Goal: Find specific page/section: Find specific page/section

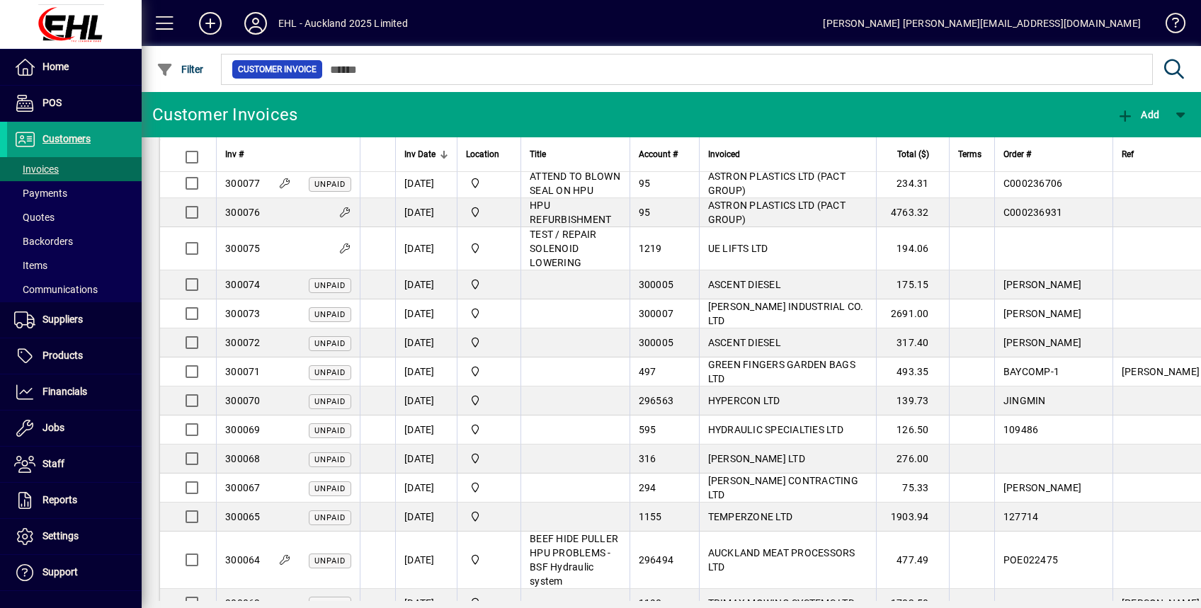
scroll to position [747, 0]
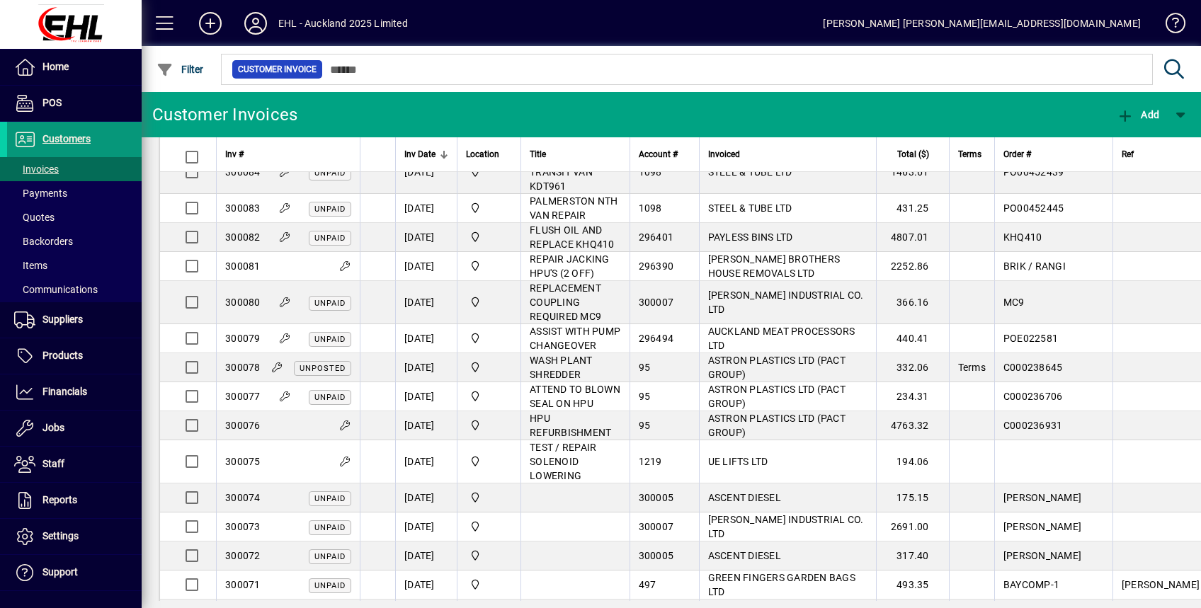
click at [93, 132] on span at bounding box center [74, 139] width 135 height 34
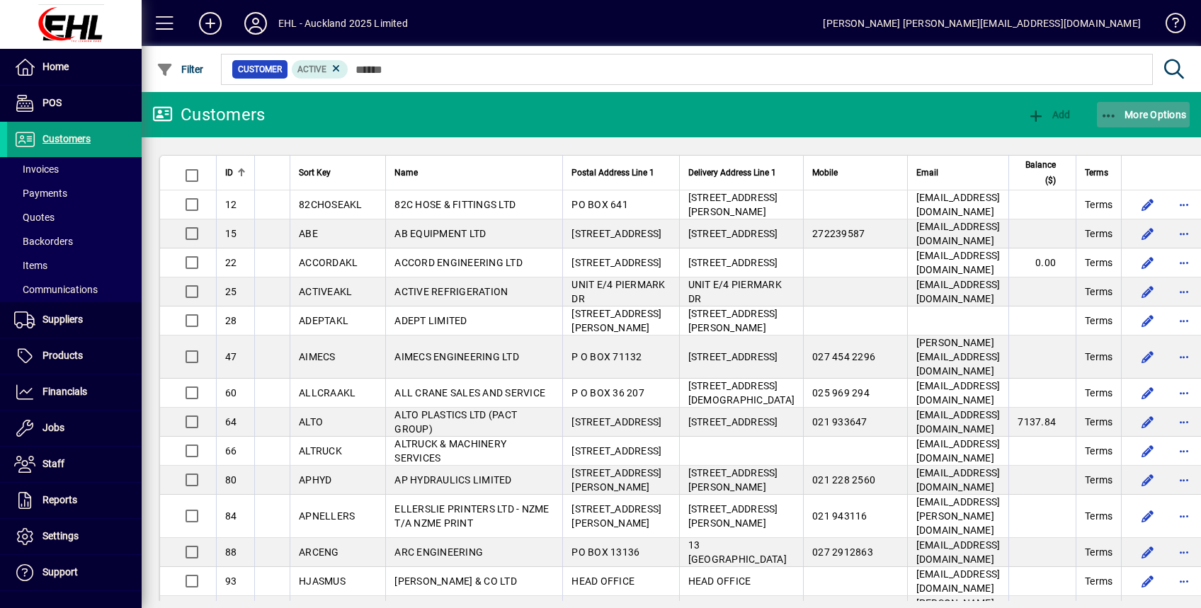
click at [1148, 109] on span "More Options" at bounding box center [1143, 114] width 86 height 11
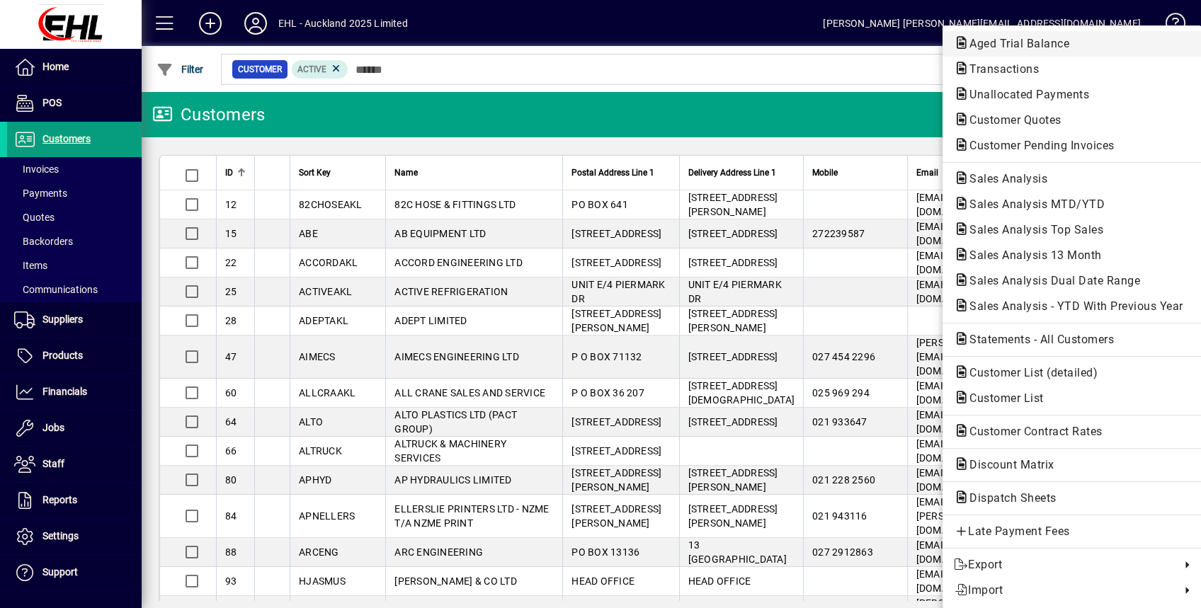
click at [1023, 42] on span "Aged Trial Balance" at bounding box center [1015, 43] width 122 height 13
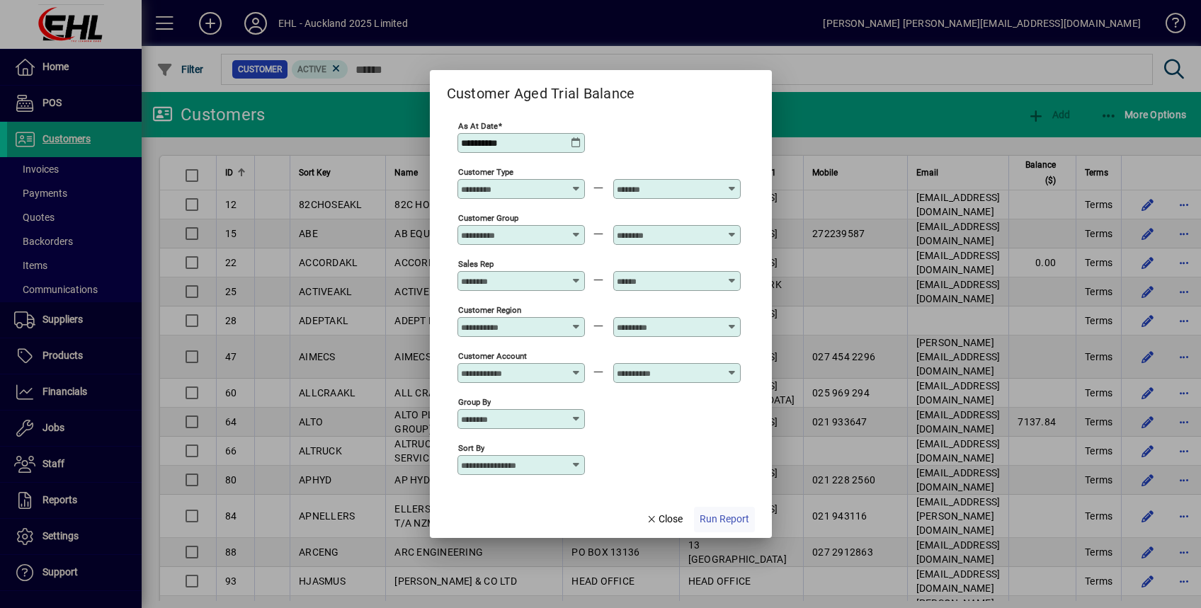
click at [719, 521] on span "Run Report" at bounding box center [724, 519] width 50 height 15
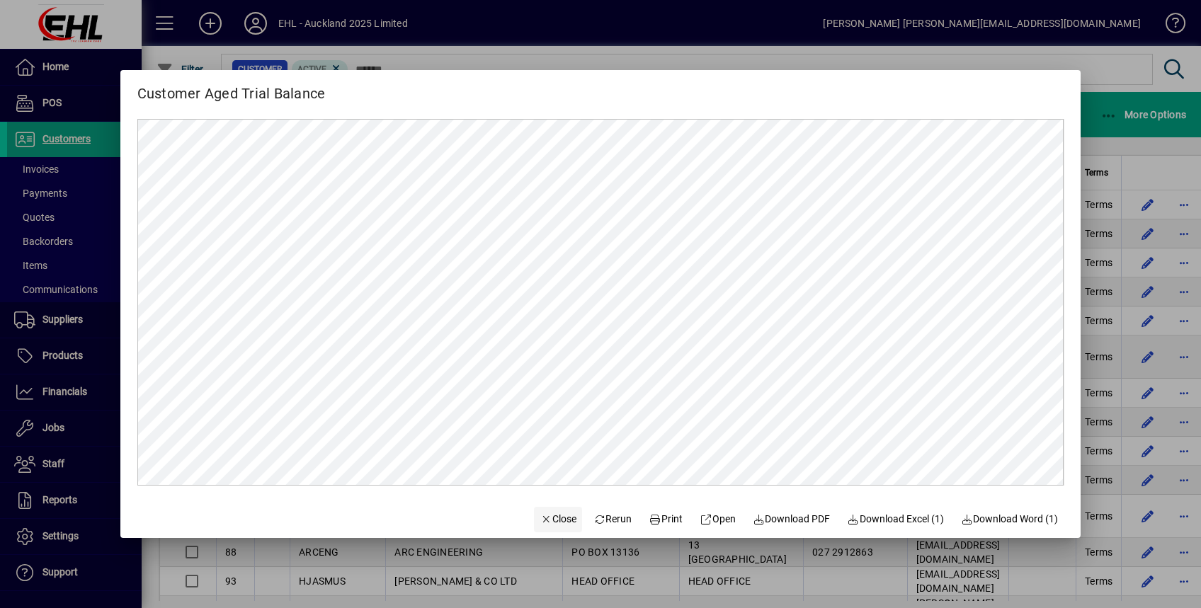
click at [543, 512] on span "Close" at bounding box center [557, 519] width 37 height 15
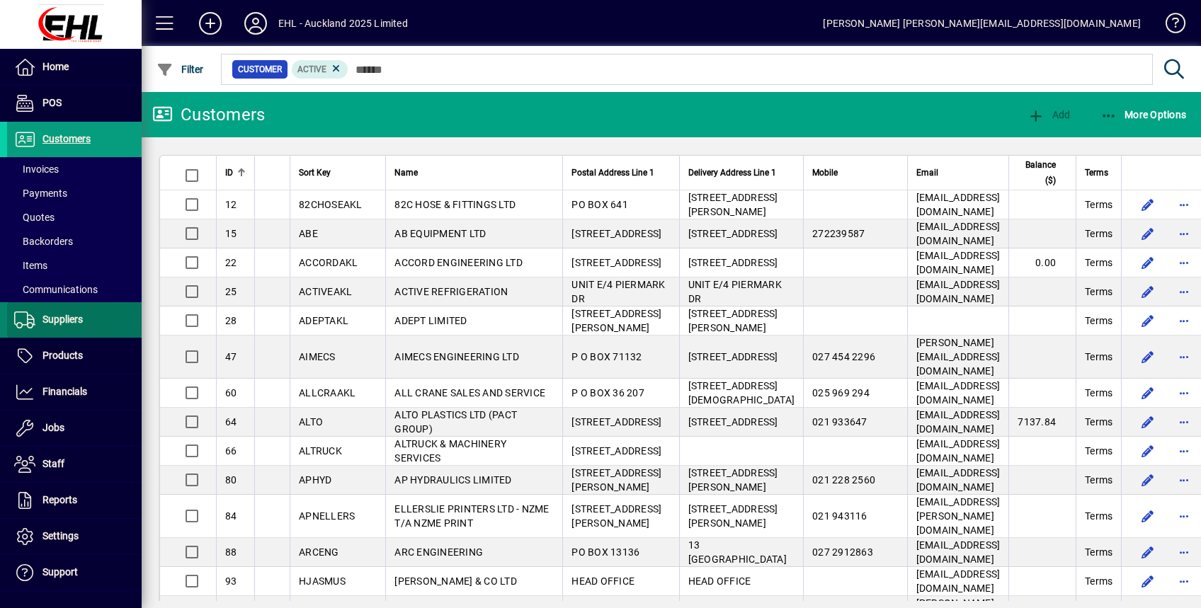
click at [78, 317] on span "Suppliers" at bounding box center [62, 319] width 40 height 11
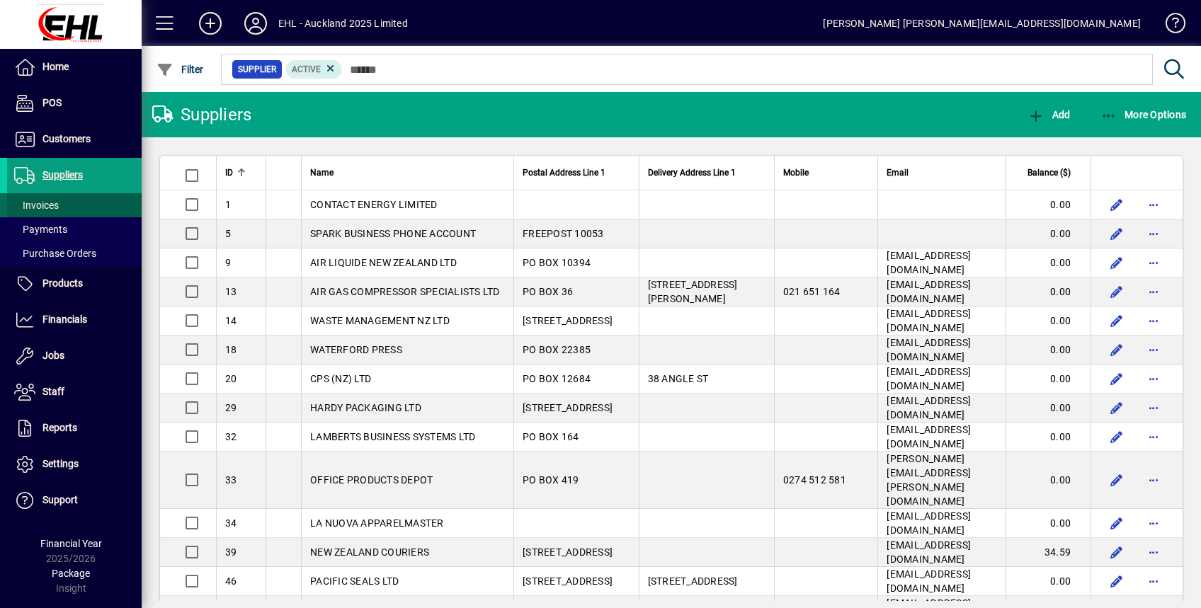
click at [58, 212] on span "Invoices" at bounding box center [33, 205] width 52 height 15
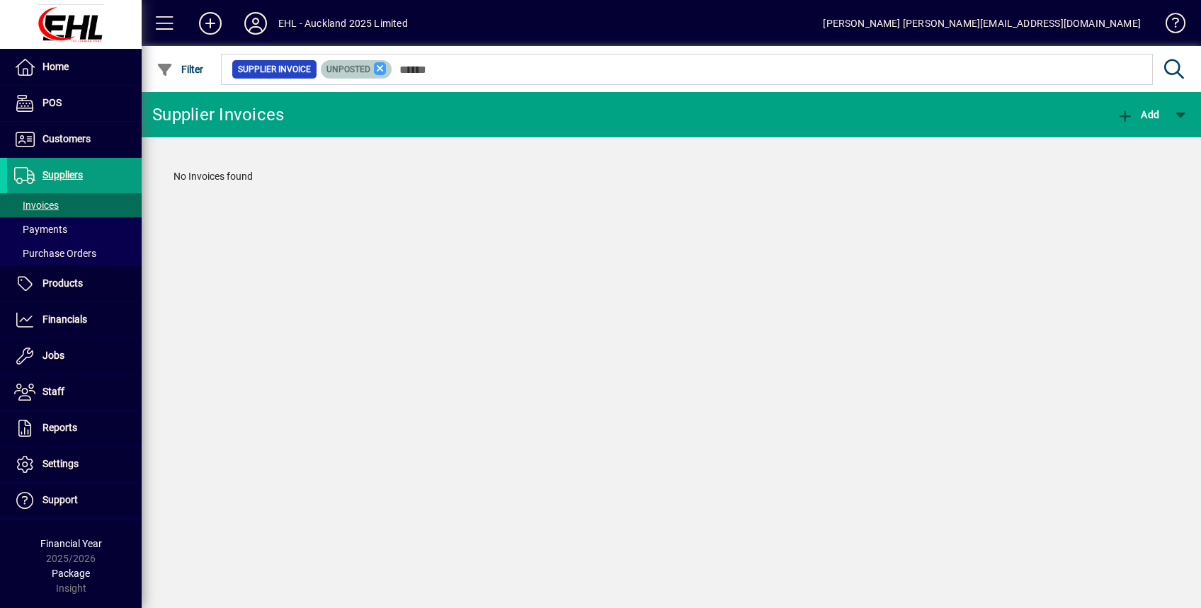
click at [375, 64] on icon at bounding box center [380, 68] width 13 height 13
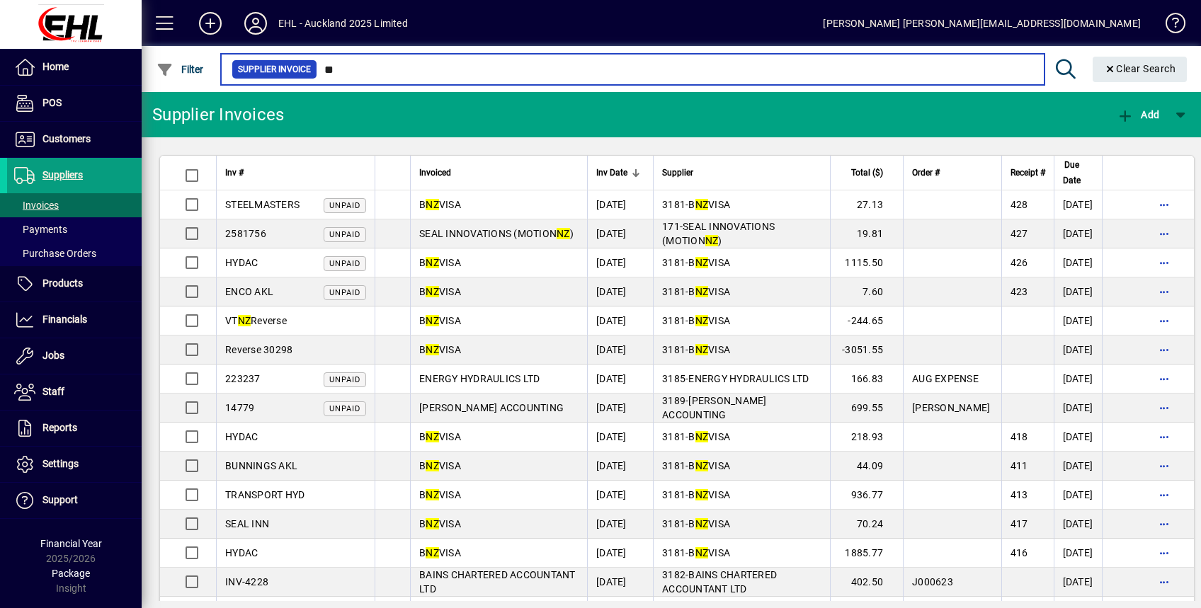
type input "*"
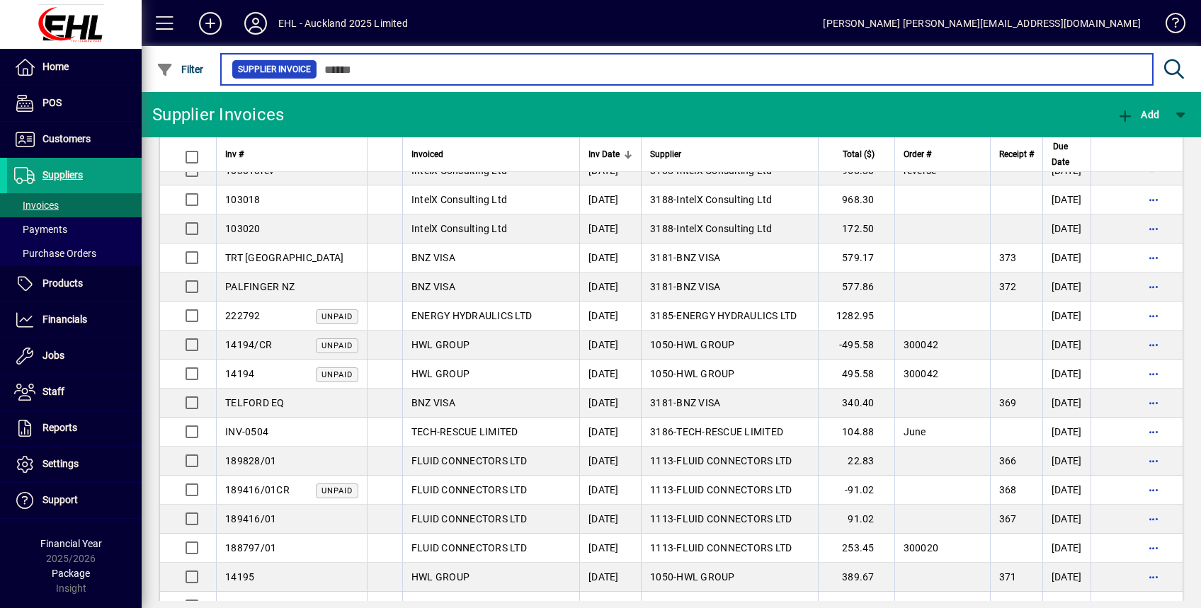
scroll to position [1975, 0]
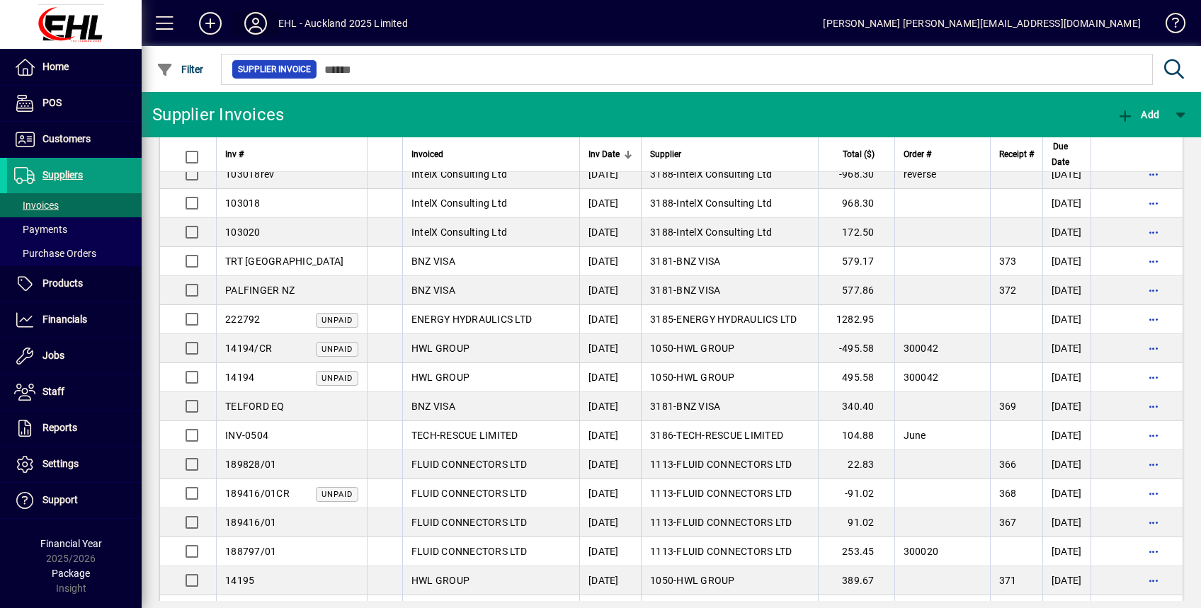
click at [258, 21] on icon at bounding box center [255, 23] width 28 height 23
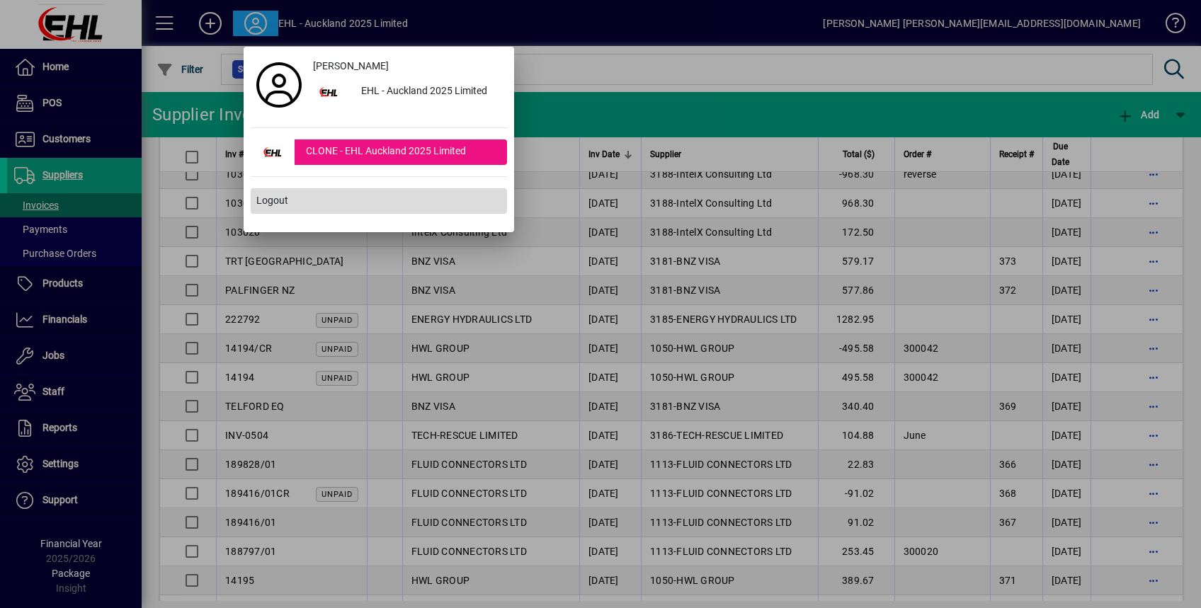
click at [270, 204] on span "Logout" at bounding box center [272, 200] width 32 height 15
